Goal: Communication & Community: Answer question/provide support

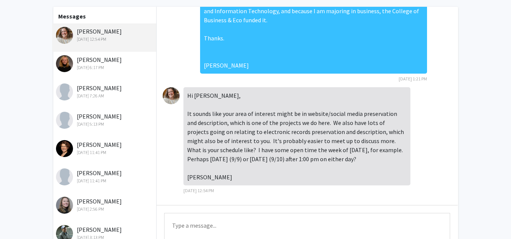
scroll to position [34, 0]
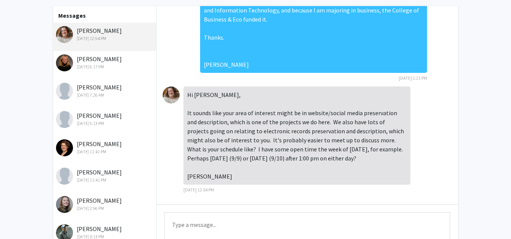
click at [337, 148] on div "Hi [PERSON_NAME], It sounds like your area of interest might be in website/soci…" at bounding box center [296, 136] width 227 height 98
click at [213, 225] on textarea "Type a message" at bounding box center [307, 229] width 286 height 34
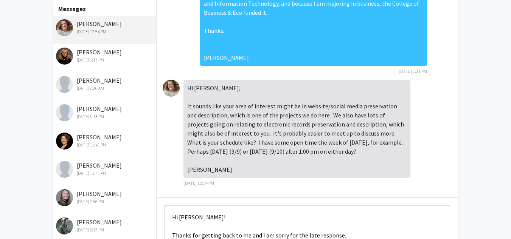
type textarea "Hi [PERSON_NAME]! Thanks for getting back to me and I am sorry for the late res…"
click at [289, 224] on textarea "Hi [PERSON_NAME]! Thanks for getting back to me and I am sorry for the late res…" at bounding box center [307, 223] width 286 height 34
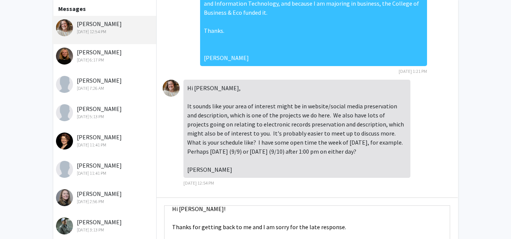
scroll to position [105, 0]
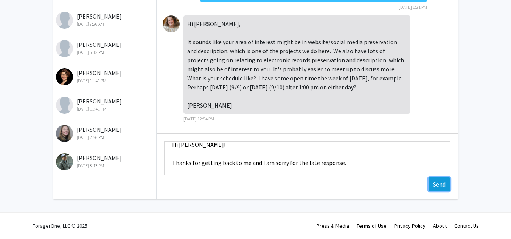
click at [434, 188] on button "Send" at bounding box center [439, 185] width 22 height 14
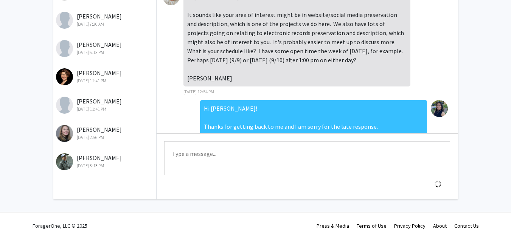
scroll to position [364, 0]
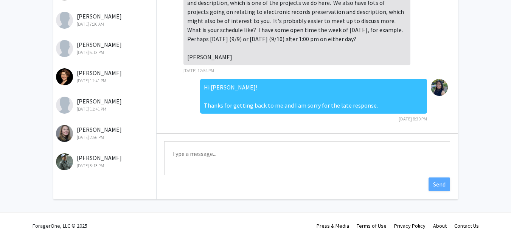
click at [220, 150] on textarea "Type a message" at bounding box center [307, 158] width 286 height 34
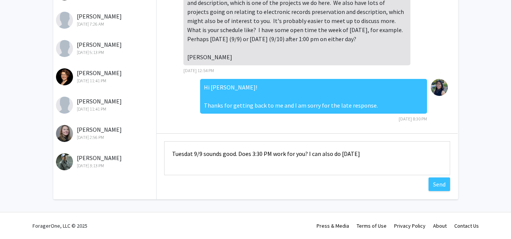
drag, startPoint x: 394, startPoint y: 161, endPoint x: 342, endPoint y: 156, distance: 52.8
click at [342, 156] on textarea "Tuesdat 9/9 sounds good. Does 3:30 PM work for you? I can also do [DATE]" at bounding box center [307, 158] width 286 height 34
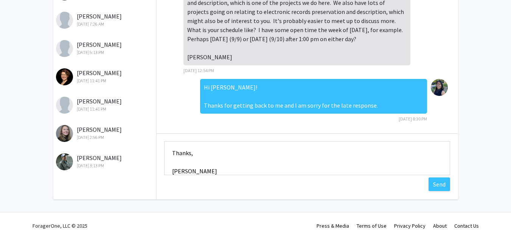
scroll to position [28, 0]
type textarea "Tuesdat 9/9 sounds good. Does 3:30 PM work for you? I can also do that [DATE] a…"
click at [439, 185] on button "Send" at bounding box center [439, 185] width 22 height 14
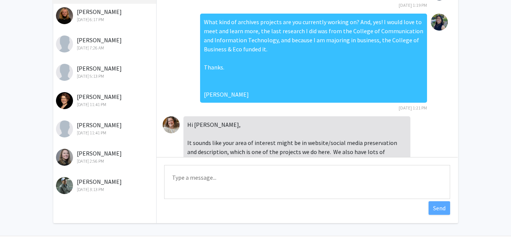
scroll to position [0, 0]
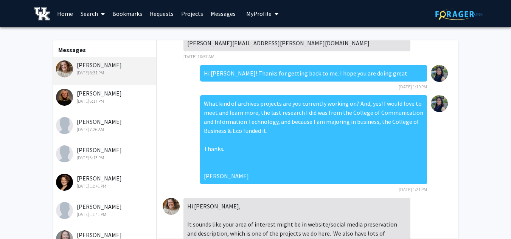
click at [261, 18] on button "My Profile" at bounding box center [262, 13] width 37 height 27
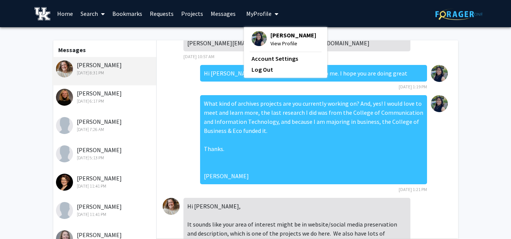
click at [274, 45] on span "View Profile" at bounding box center [293, 43] width 46 height 8
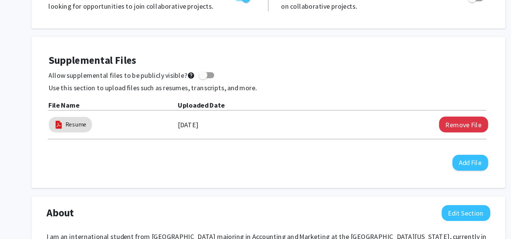
scroll to position [189, 0]
